Goal: Information Seeking & Learning: Learn about a topic

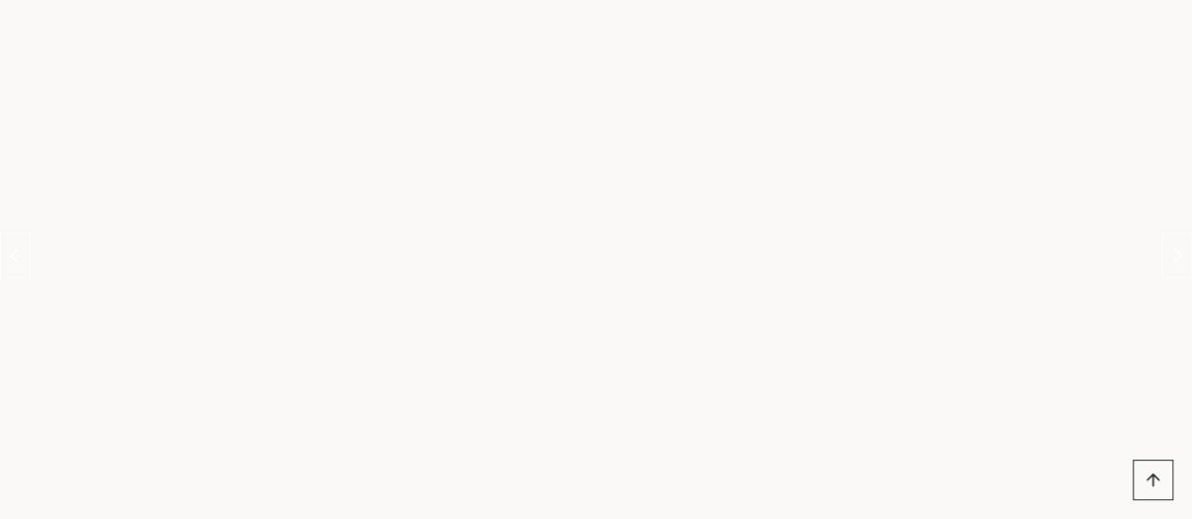
scroll to position [926, 0]
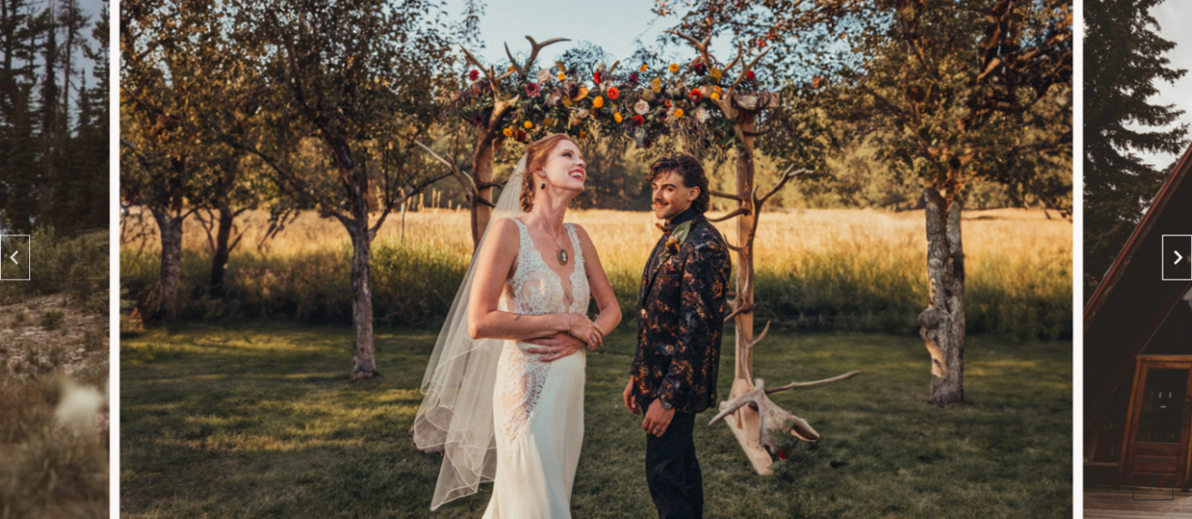
click at [1172, 251] on icon "Next slide" at bounding box center [1176, 257] width 15 height 15
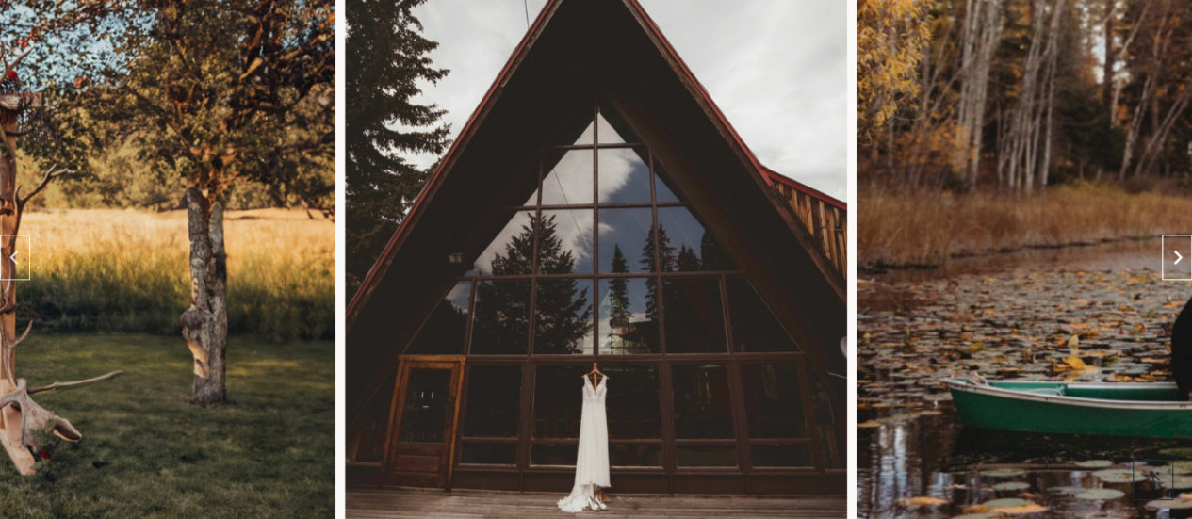
click at [1172, 251] on icon "Next slide" at bounding box center [1176, 257] width 15 height 15
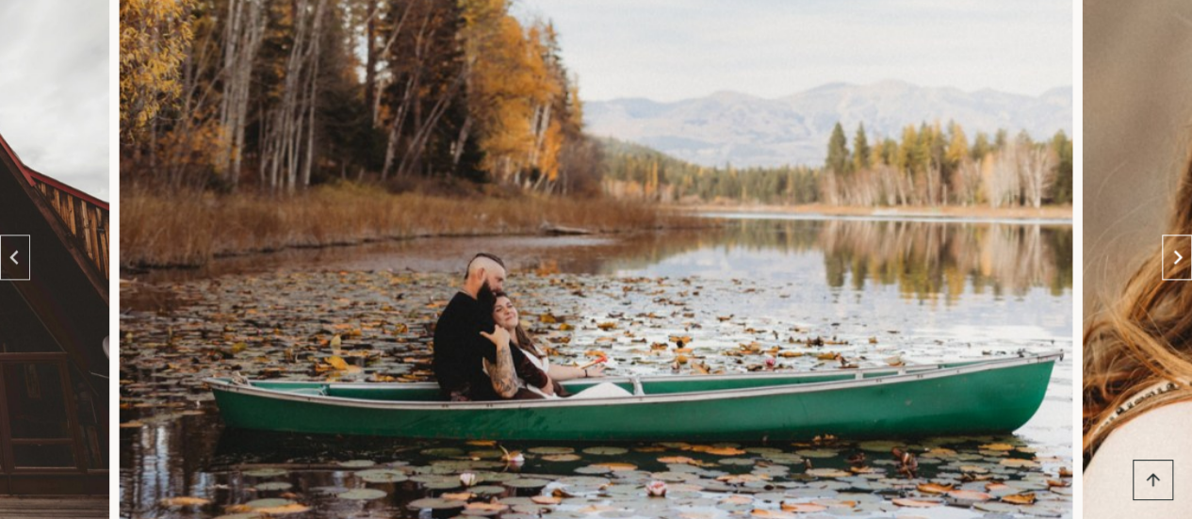
click at [1172, 251] on icon "Next slide" at bounding box center [1176, 257] width 15 height 15
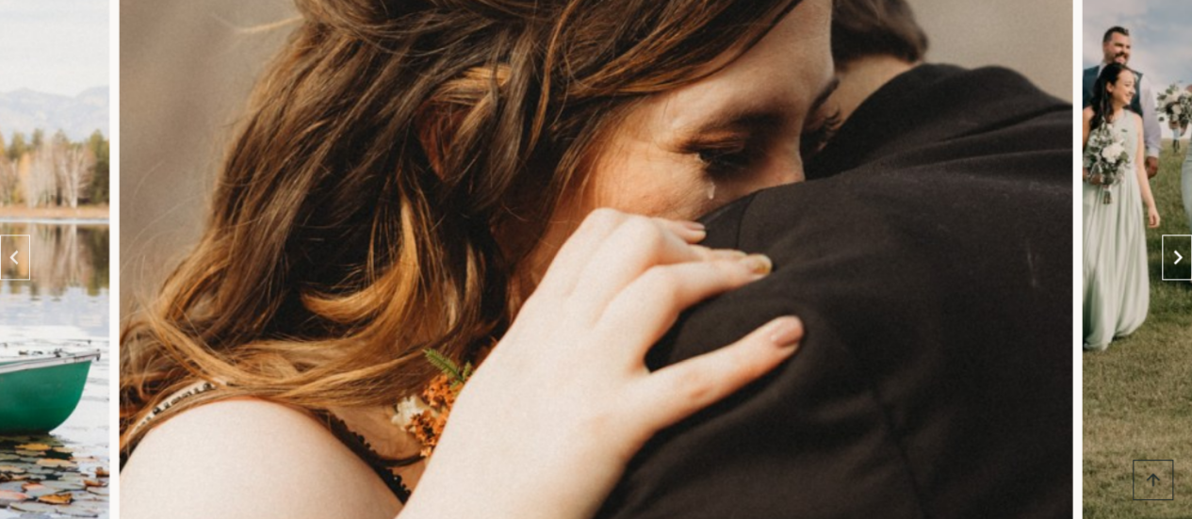
click at [1172, 251] on icon "Next slide" at bounding box center [1176, 257] width 15 height 15
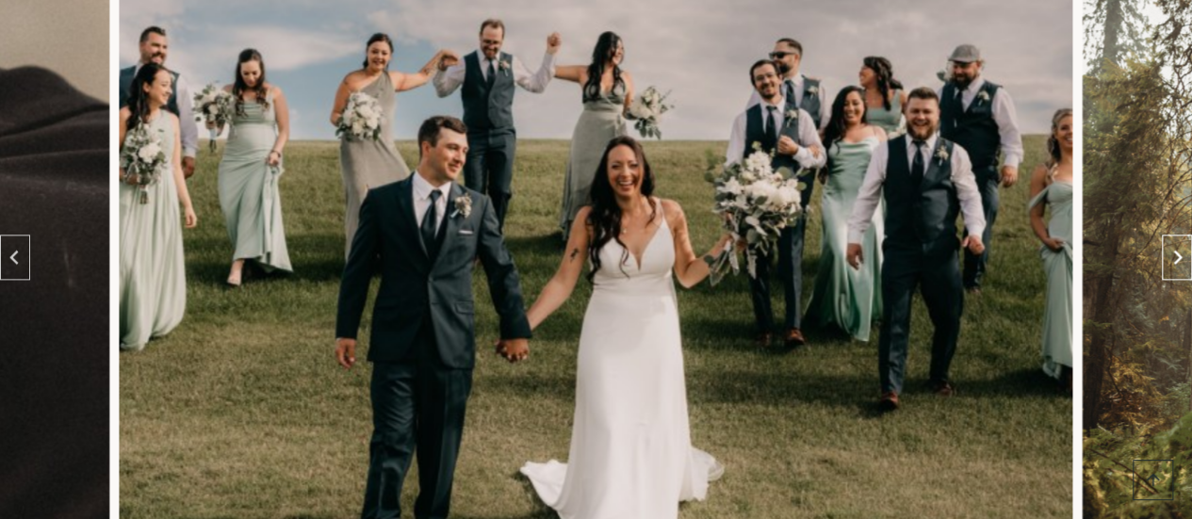
click at [1172, 251] on icon "Next slide" at bounding box center [1176, 257] width 15 height 15
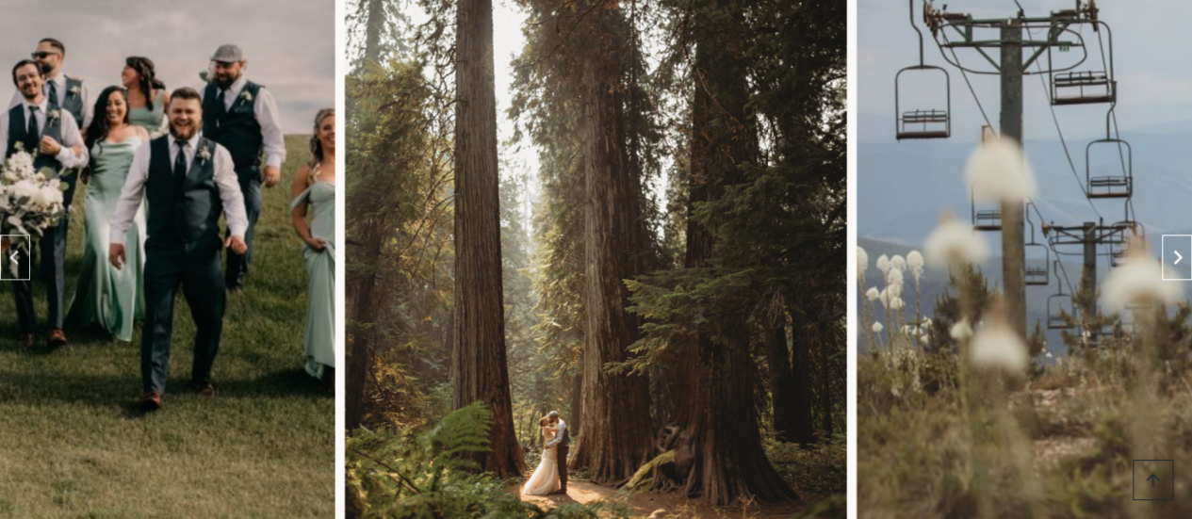
click at [1172, 251] on icon "Next slide" at bounding box center [1176, 257] width 15 height 15
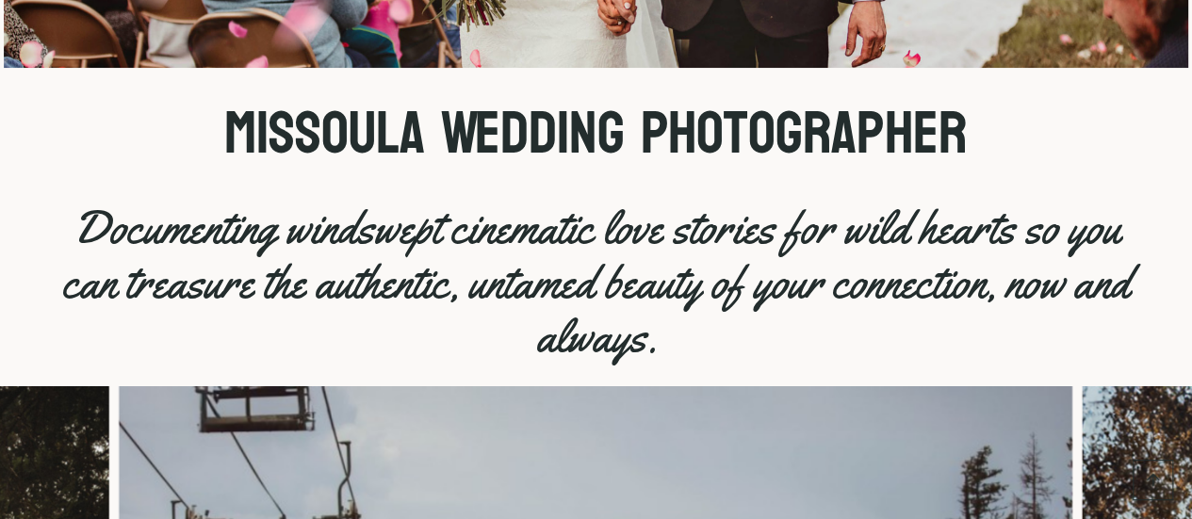
scroll to position [0, 0]
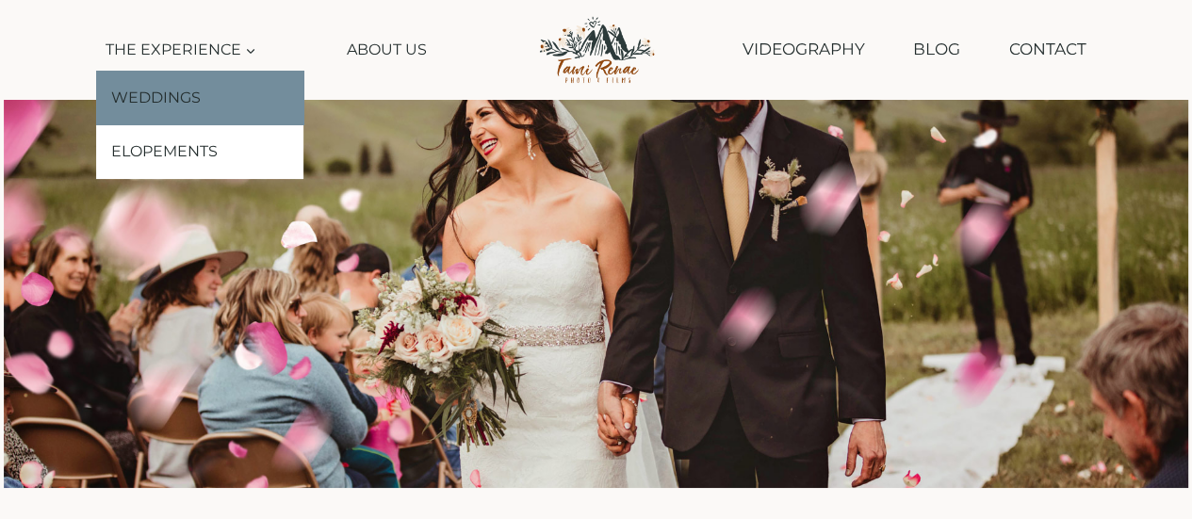
click at [177, 91] on link "Weddings" at bounding box center [199, 98] width 207 height 55
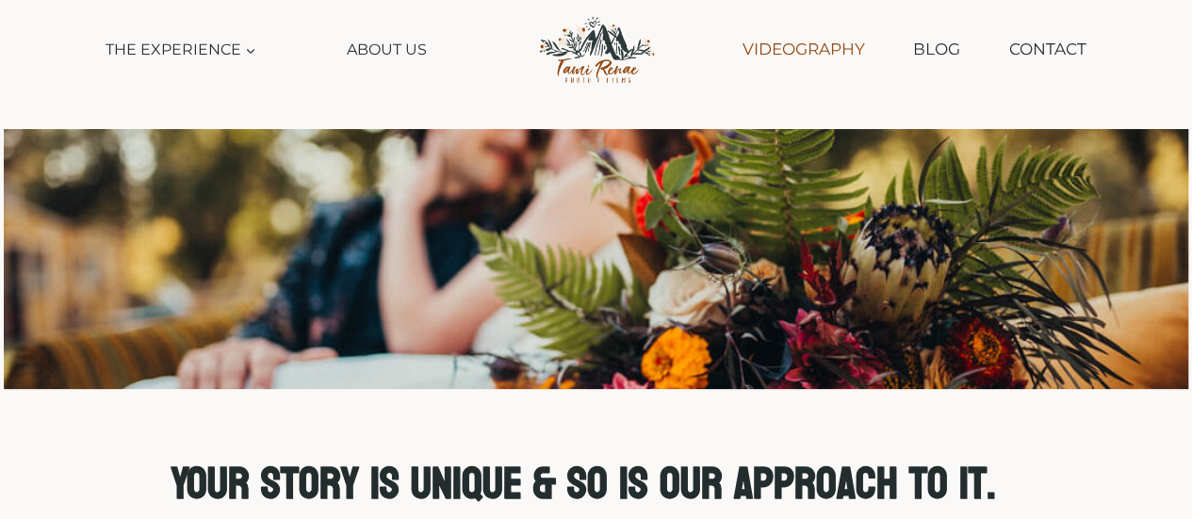
click at [765, 48] on link "Videography" at bounding box center [802, 49] width 141 height 48
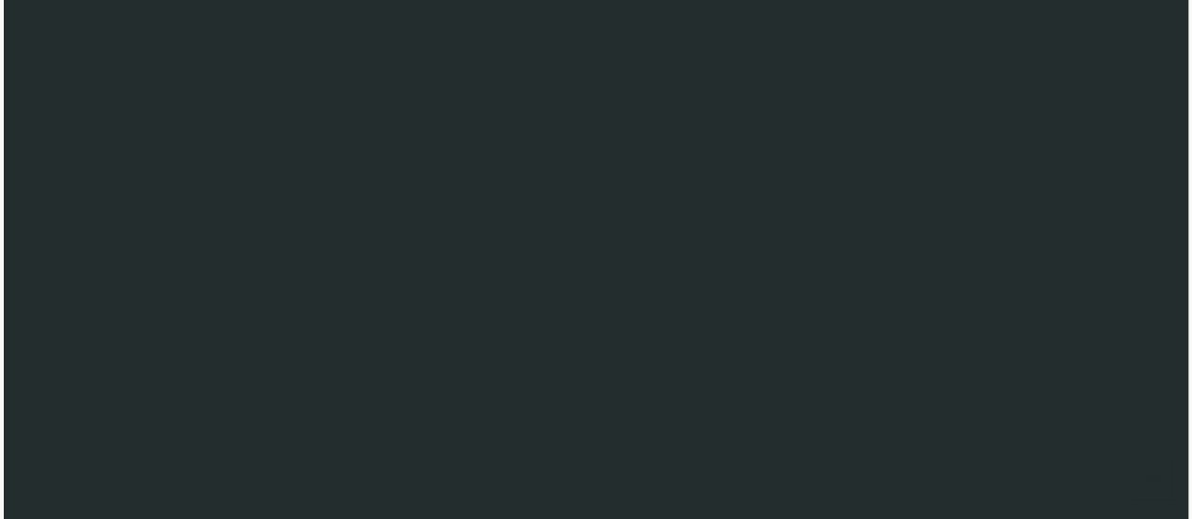
scroll to position [4584, 0]
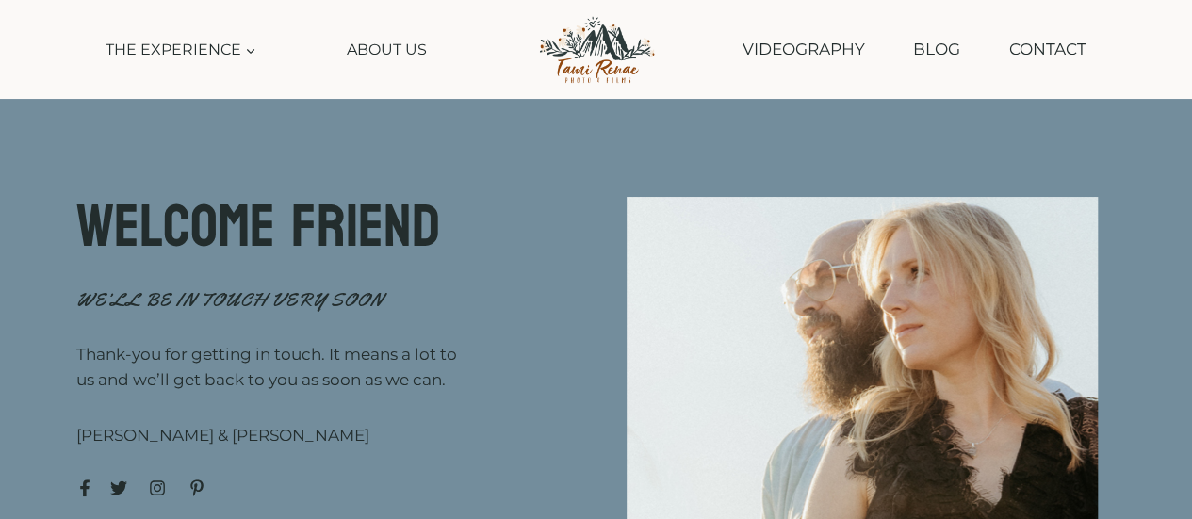
click at [148, 491] on div at bounding box center [274, 487] width 396 height 17
click at [155, 491] on icon at bounding box center [157, 487] width 17 height 17
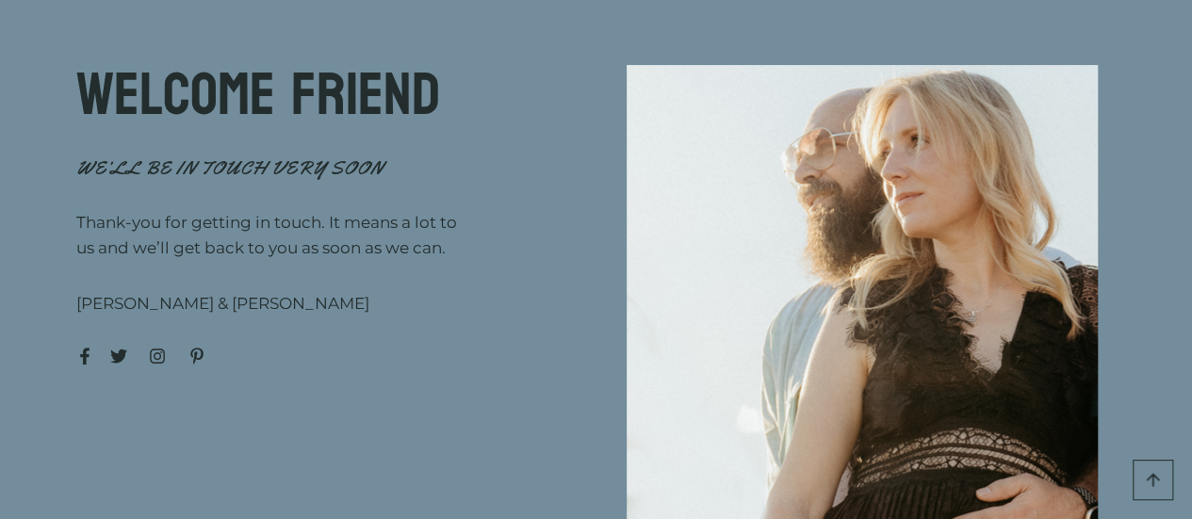
scroll to position [130, 0]
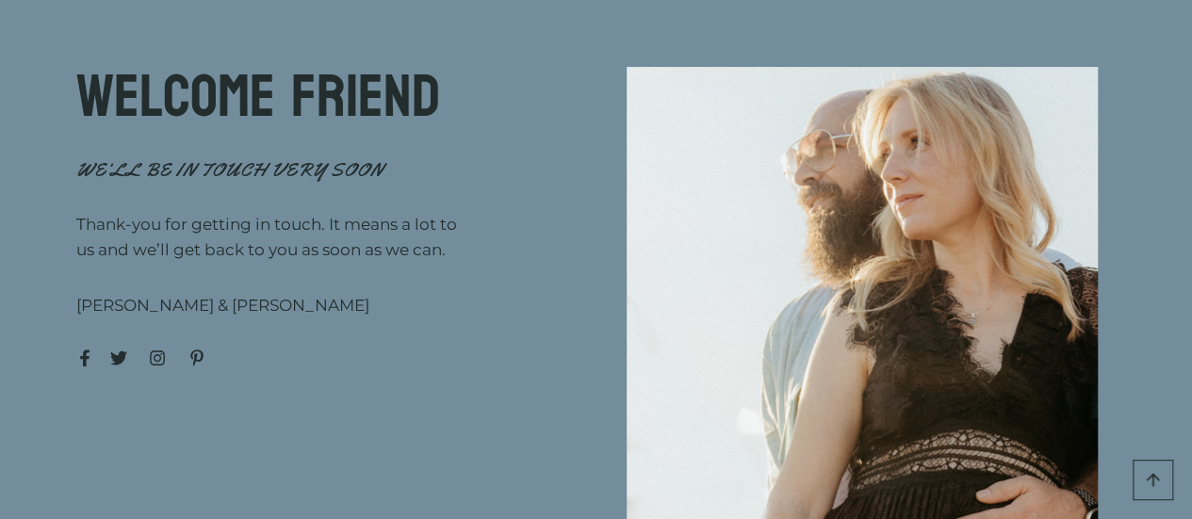
click at [157, 348] on div "WELCOME FRIEND WE’LL BE IN TOUCH VERY SOON Thank-you for getting in touch. It m…" at bounding box center [321, 217] width 490 height 300
click at [158, 354] on icon at bounding box center [157, 357] width 15 height 15
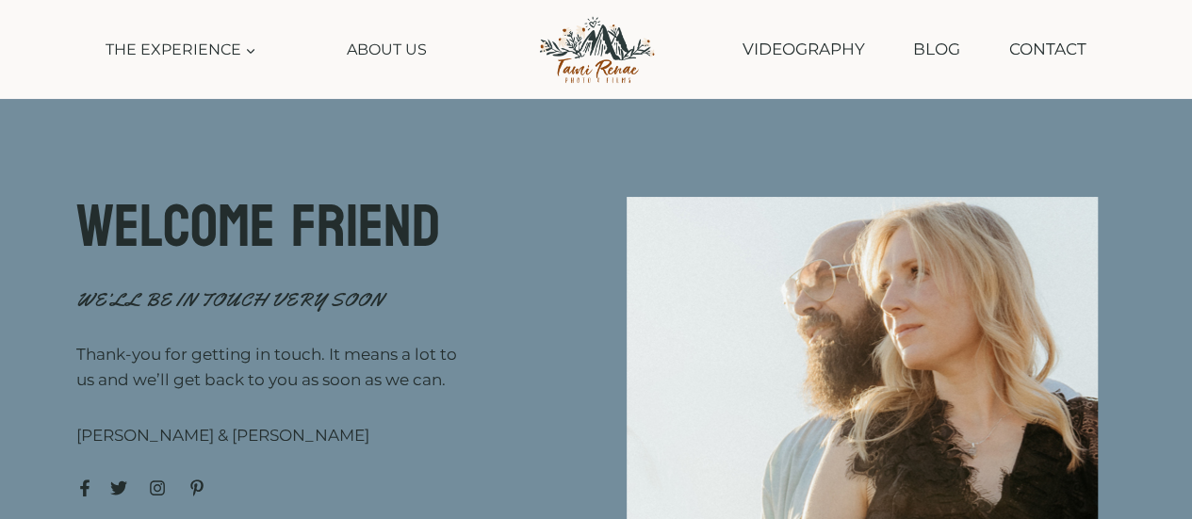
click at [155, 482] on icon at bounding box center [157, 487] width 17 height 17
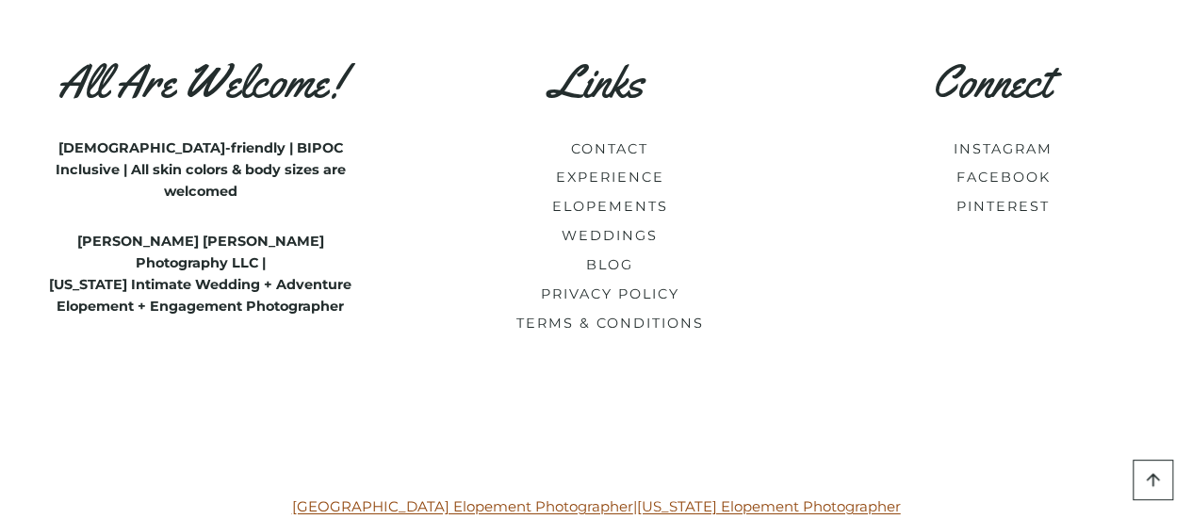
scroll to position [3237, 0]
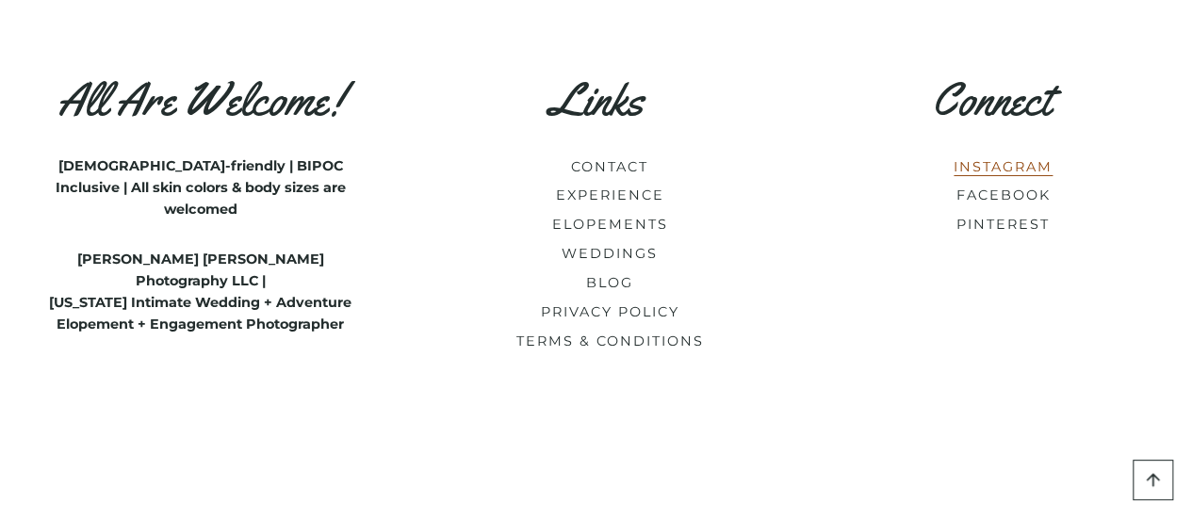
click at [1031, 169] on link "INSTAGRAM" at bounding box center [1002, 166] width 99 height 17
